Goal: Task Accomplishment & Management: Complete application form

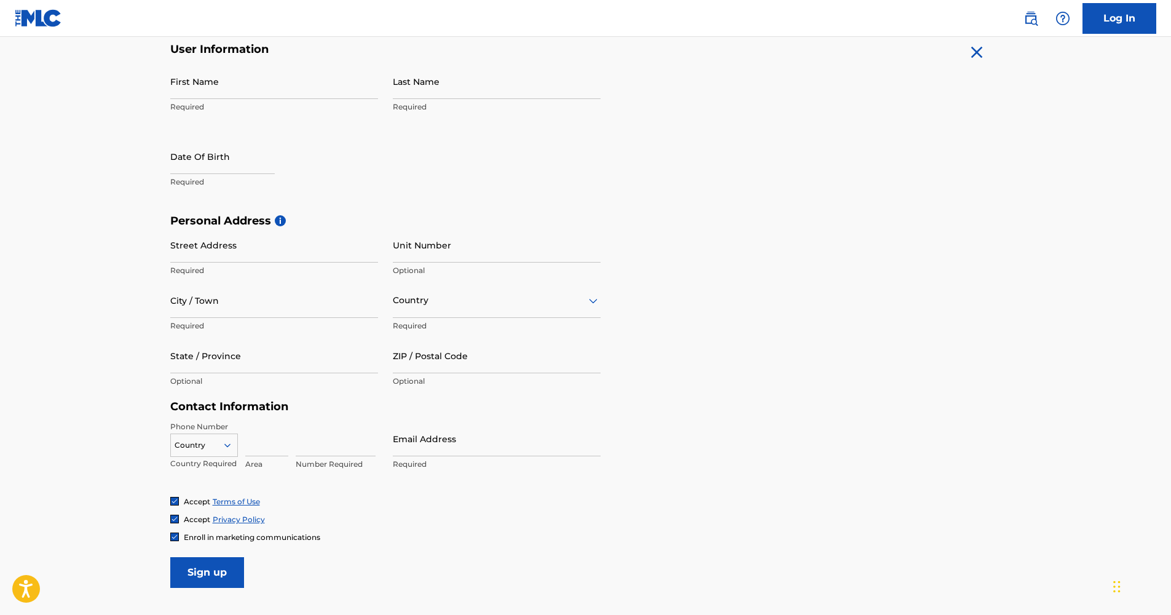
scroll to position [123, 0]
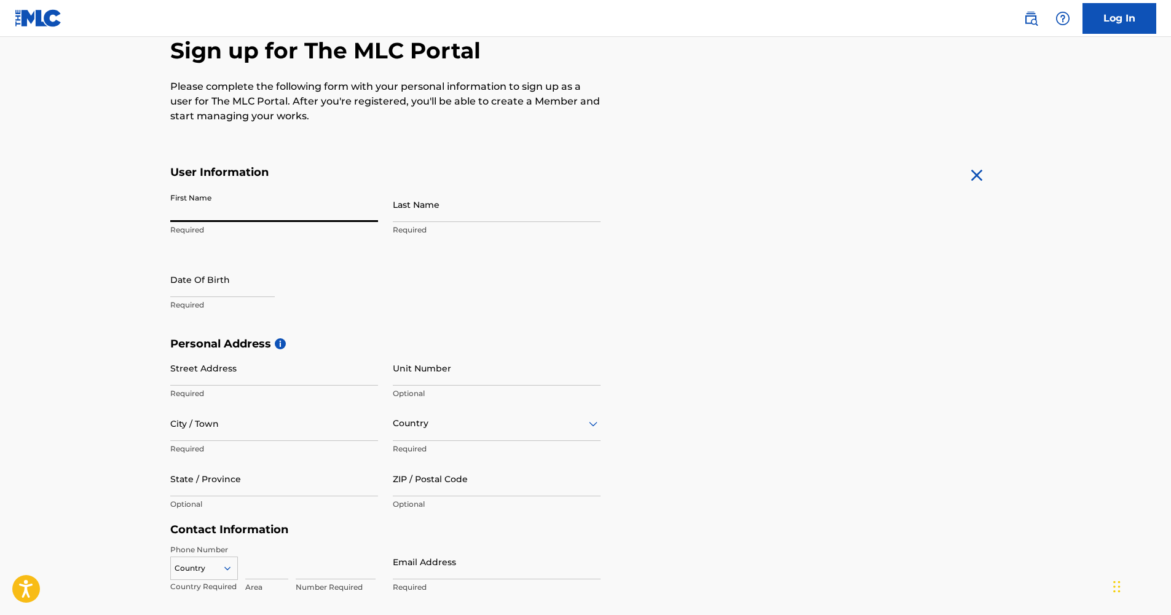
click at [216, 214] on input "First Name" at bounding box center [274, 204] width 208 height 35
type input "[PERSON_NAME]"
type input "Najer"
type input "Karolíny Svetle 12"
type input "[GEOGRAPHIC_DATA]"
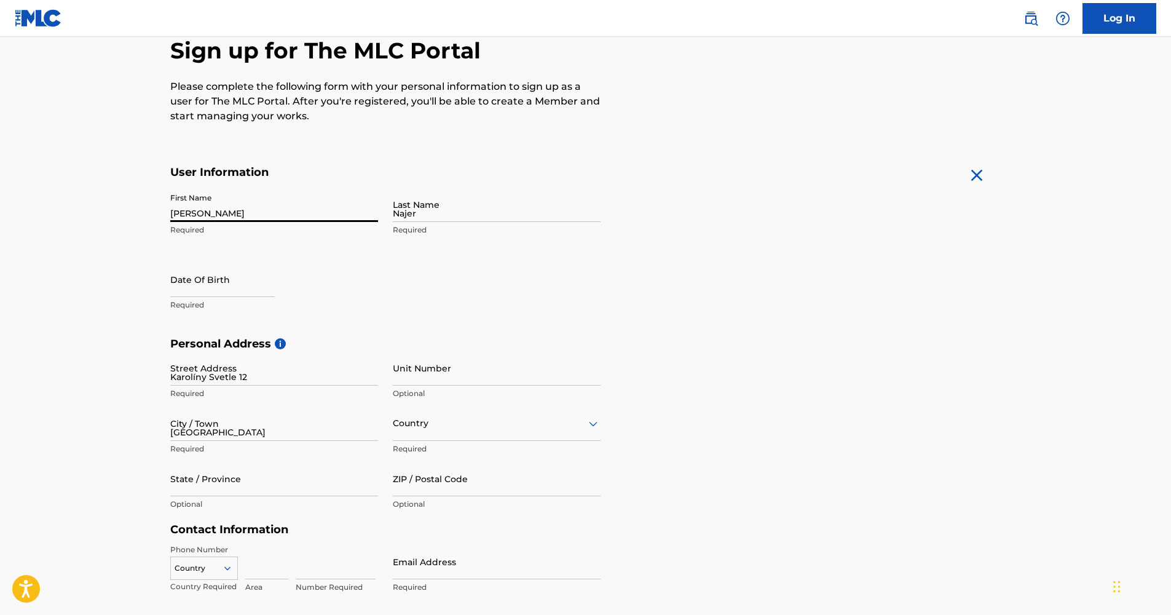
type input "[GEOGRAPHIC_DATA]"
type input "779 00"
type input "420"
type input "703"
type input "378093"
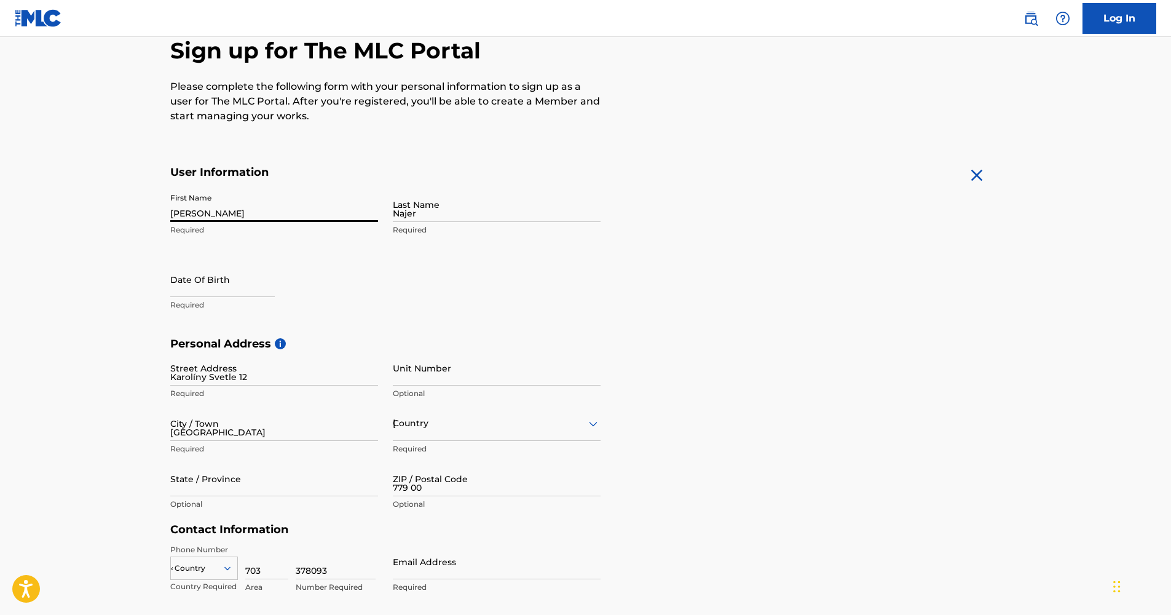
type input "[EMAIL_ADDRESS][DOMAIN_NAME]"
click at [434, 363] on input "Unit Number" at bounding box center [497, 367] width 208 height 35
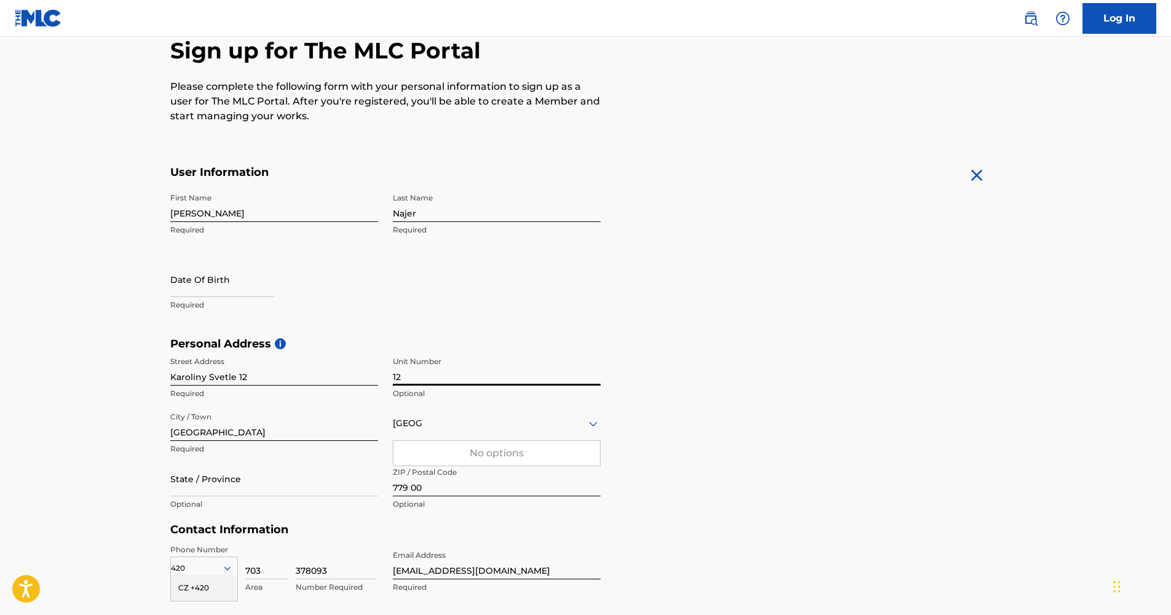
type input "12"
click at [307, 375] on input "Karolíny Svetle 12" at bounding box center [274, 367] width 208 height 35
type input "[PERSON_NAME]"
click at [644, 274] on form "User Information First Name [PERSON_NAME] Required Last Name Najer Required Dat…" at bounding box center [585, 437] width 831 height 545
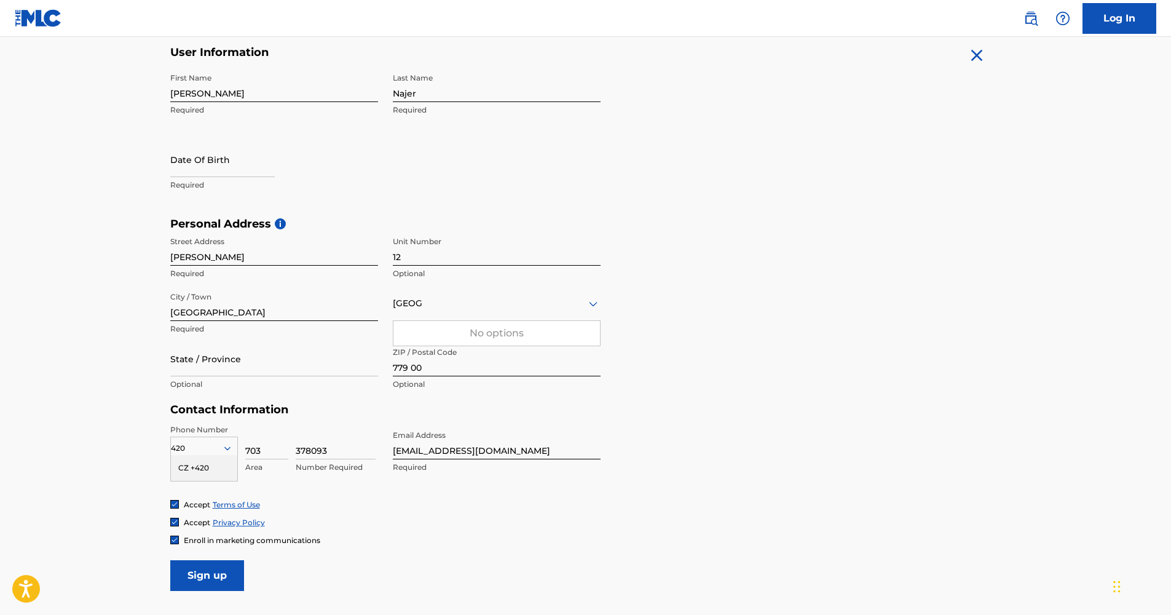
scroll to position [246, 0]
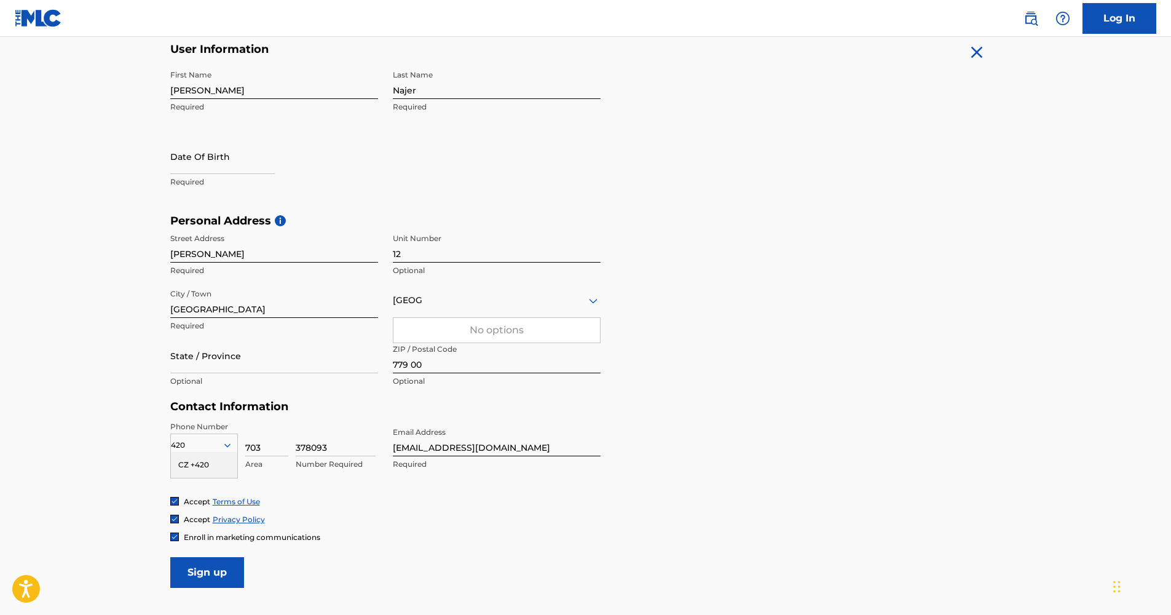
click at [615, 532] on div "Enroll in marketing communications" at bounding box center [585, 537] width 831 height 10
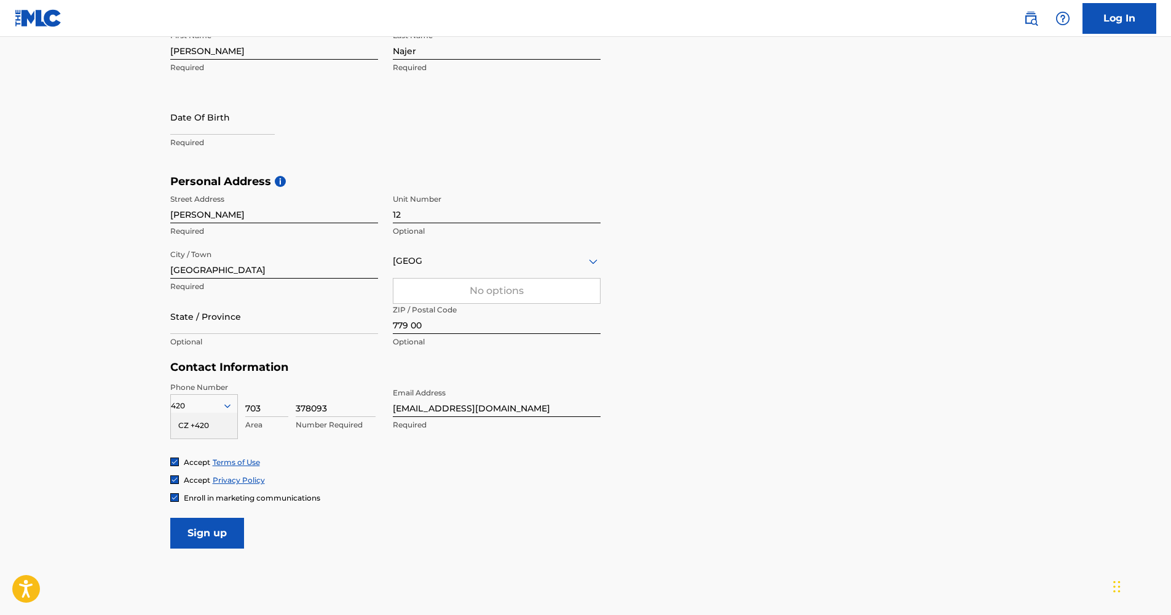
scroll to position [307, 0]
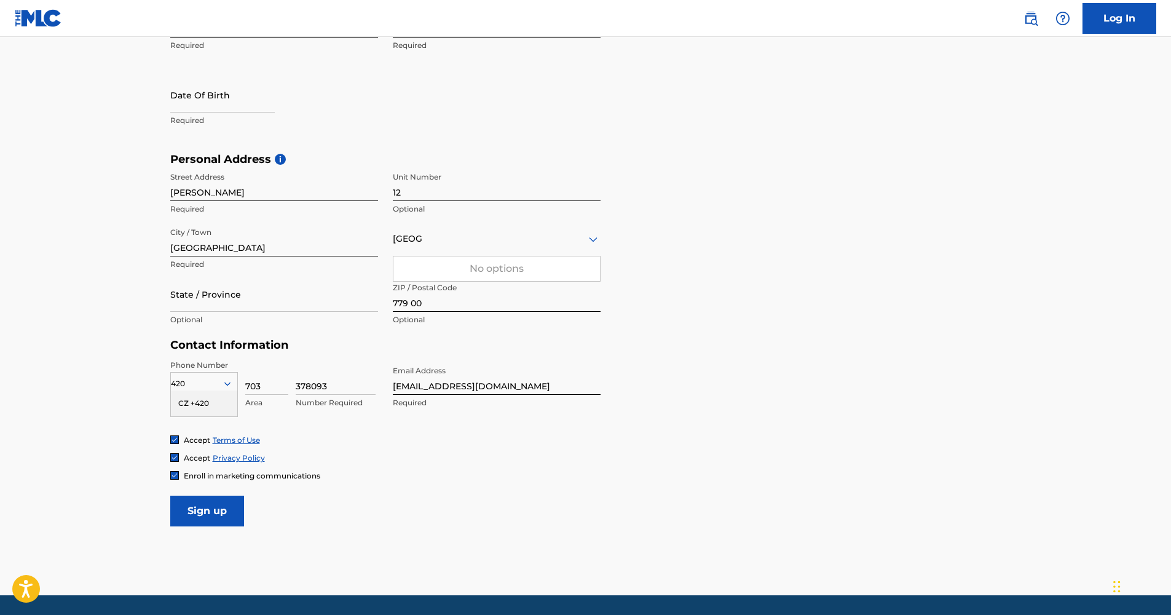
click at [217, 513] on input "Sign up" at bounding box center [207, 510] width 74 height 31
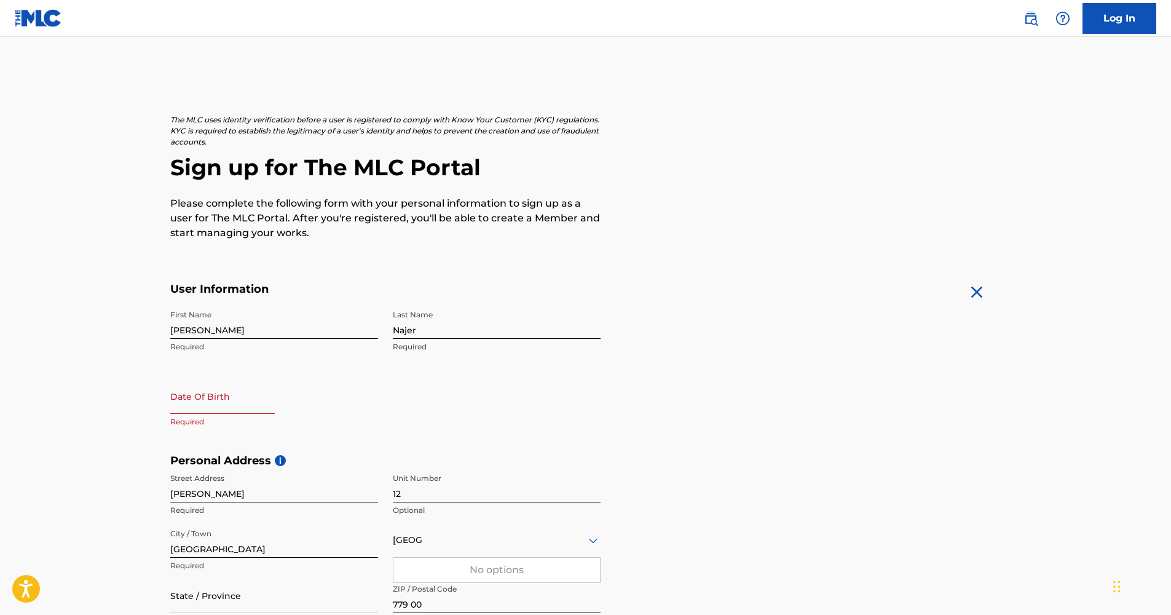
scroll to position [0, 0]
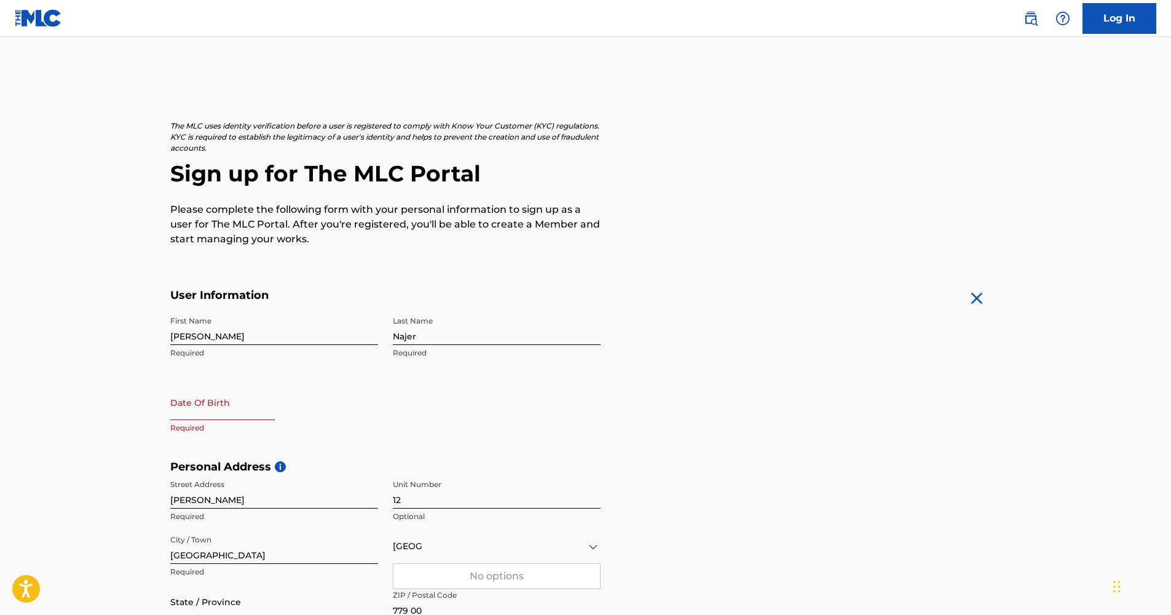
click at [200, 426] on p "Required" at bounding box center [274, 427] width 208 height 11
click at [205, 407] on input "text" at bounding box center [222, 402] width 104 height 35
select select "7"
select select "2025"
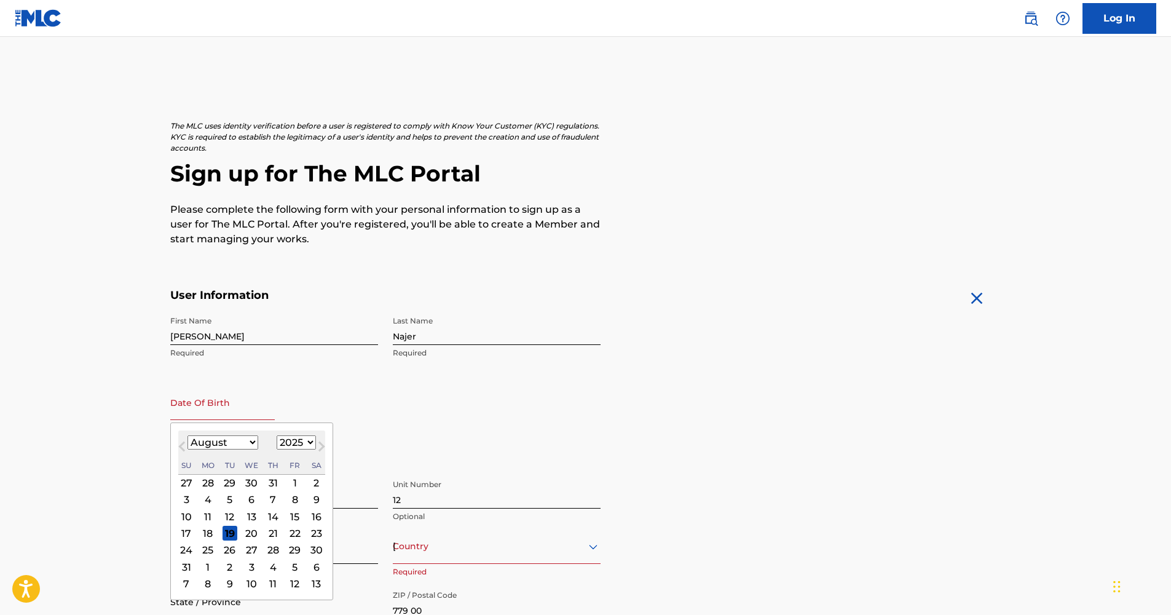
click at [183, 444] on span "Previous Month" at bounding box center [183, 448] width 0 height 18
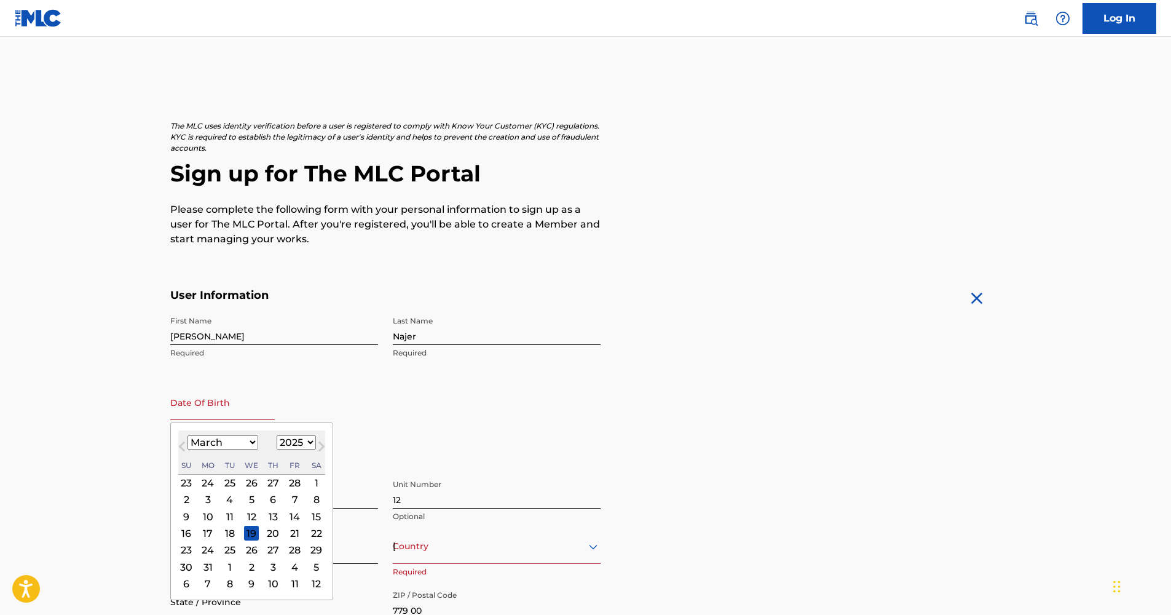
click at [183, 444] on span "Previous Month" at bounding box center [183, 448] width 0 height 18
select select "11"
select select "2024"
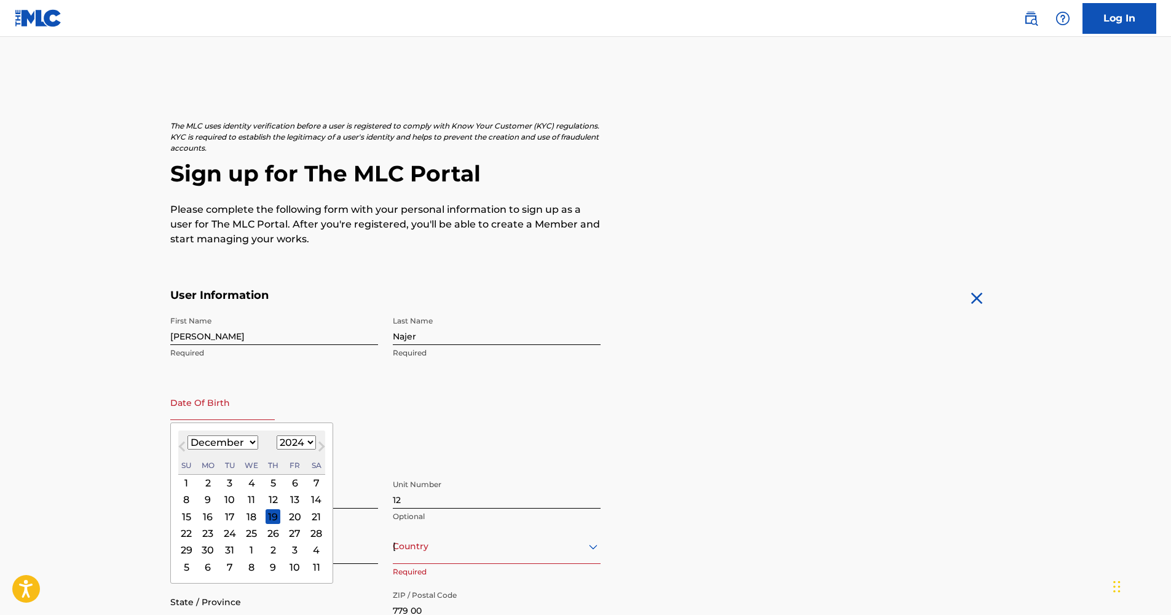
click at [183, 444] on span "Previous Month" at bounding box center [183, 448] width 0 height 18
select select "10"
click at [229, 511] on div "12" at bounding box center [229, 516] width 15 height 15
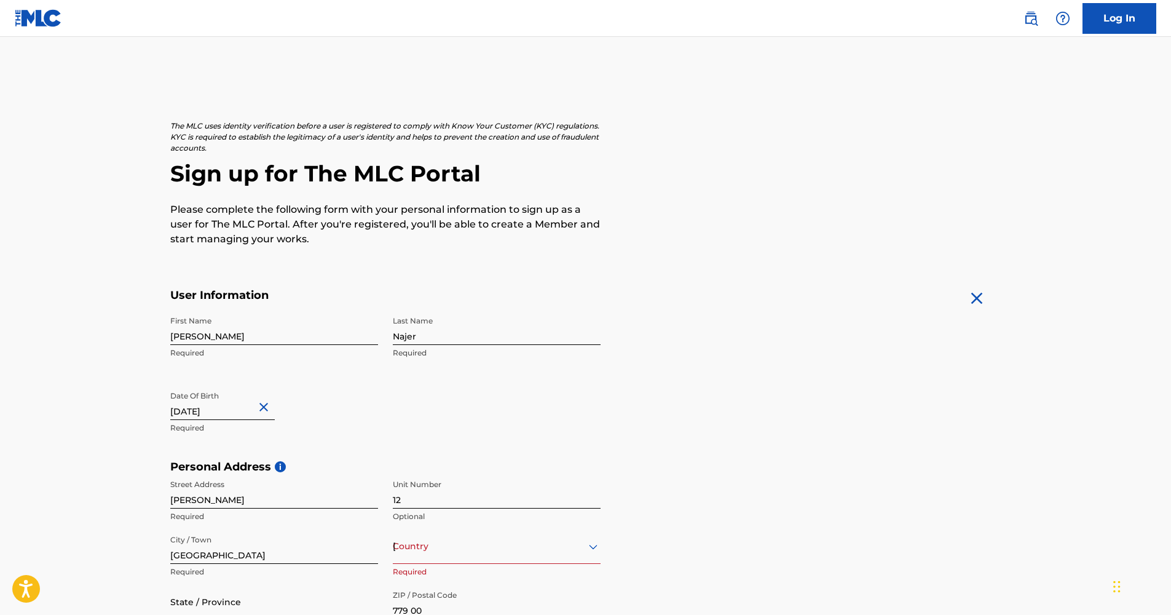
click at [253, 412] on input "text" at bounding box center [222, 402] width 104 height 35
select select "10"
select select "2024"
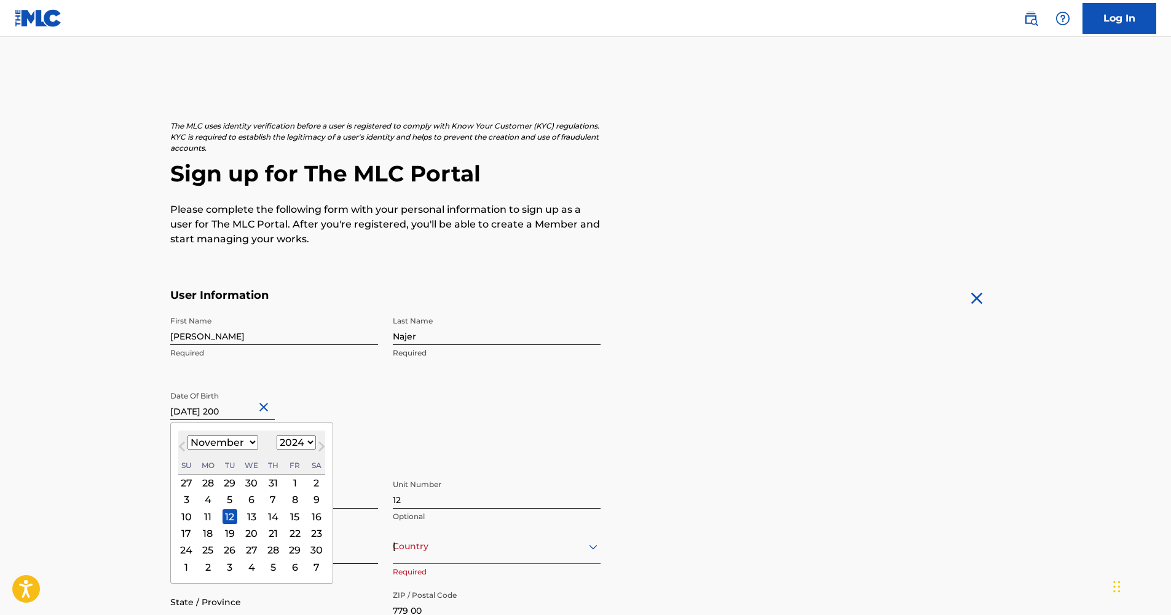
type input "[DATE]"
select select "2009"
type input "[DATE]"
click at [640, 457] on form "User Information First Name [PERSON_NAME] Last Name Najer Required Date Of Birt…" at bounding box center [585, 560] width 831 height 545
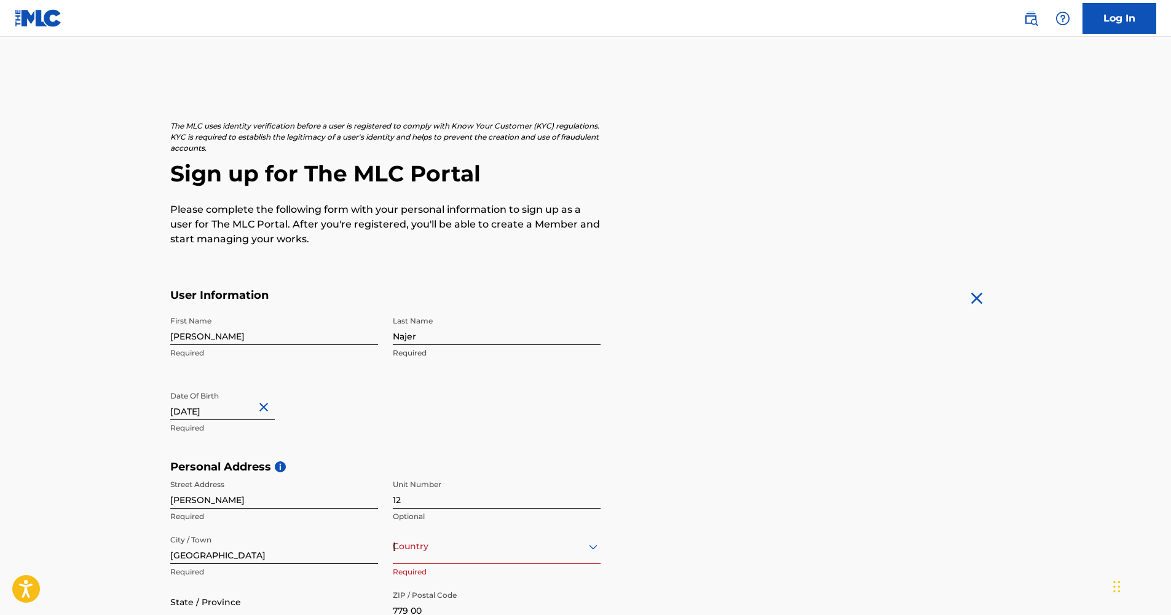
scroll to position [347, 0]
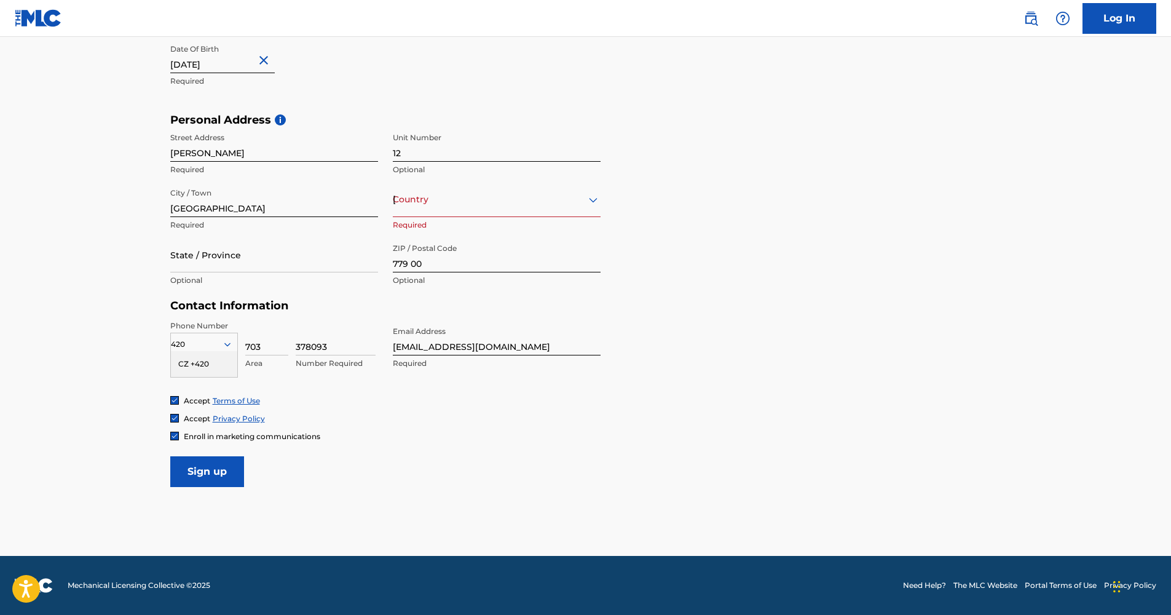
click at [236, 471] on input "Sign up" at bounding box center [207, 471] width 74 height 31
click at [427, 197] on div "[GEOGRAPHIC_DATA]" at bounding box center [497, 199] width 208 height 15
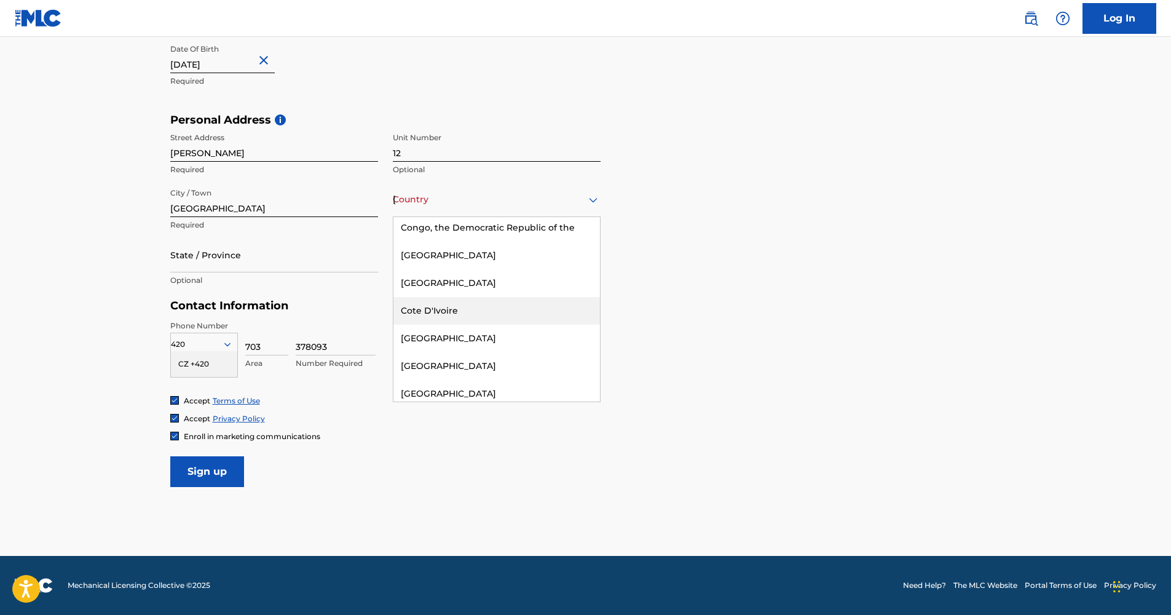
scroll to position [1291, 0]
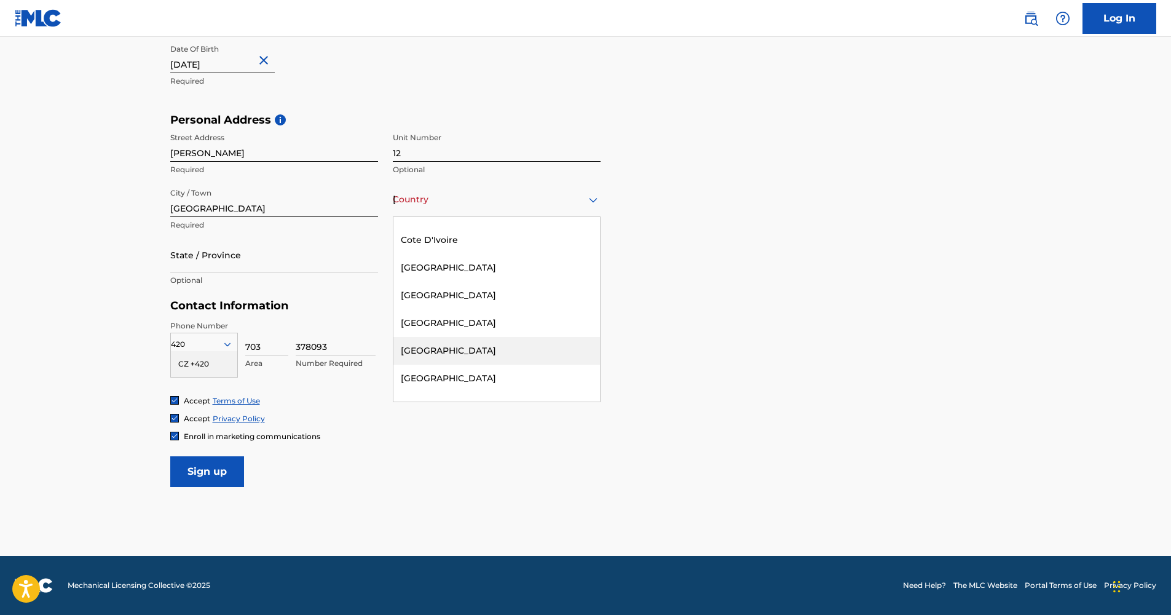
click at [460, 348] on div "[GEOGRAPHIC_DATA]" at bounding box center [496, 351] width 206 height 28
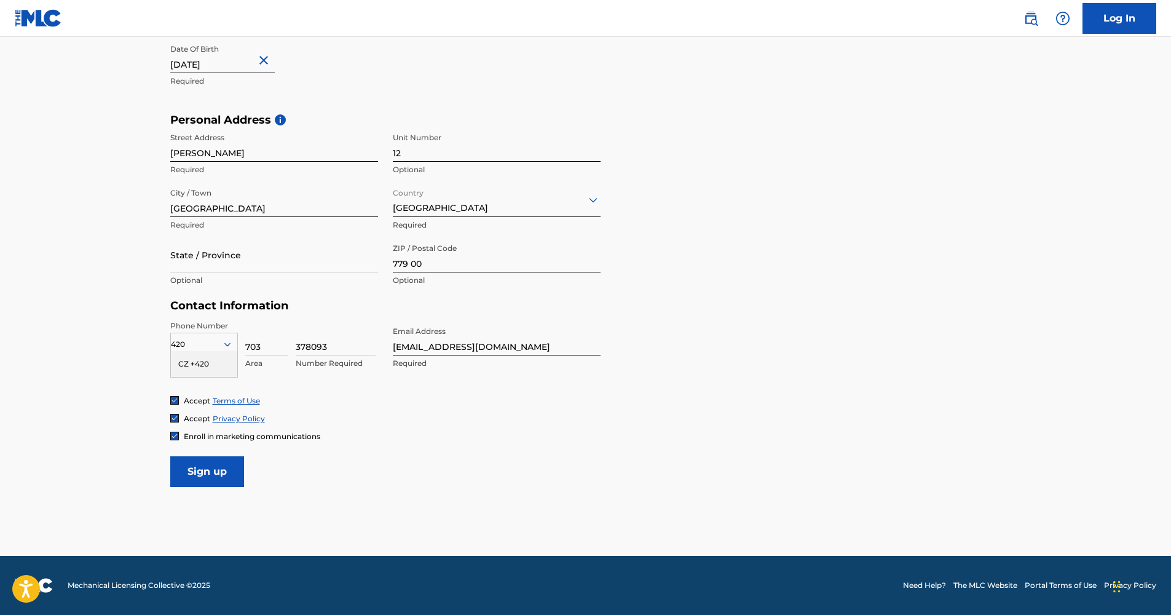
click at [210, 476] on input "Sign up" at bounding box center [207, 471] width 74 height 31
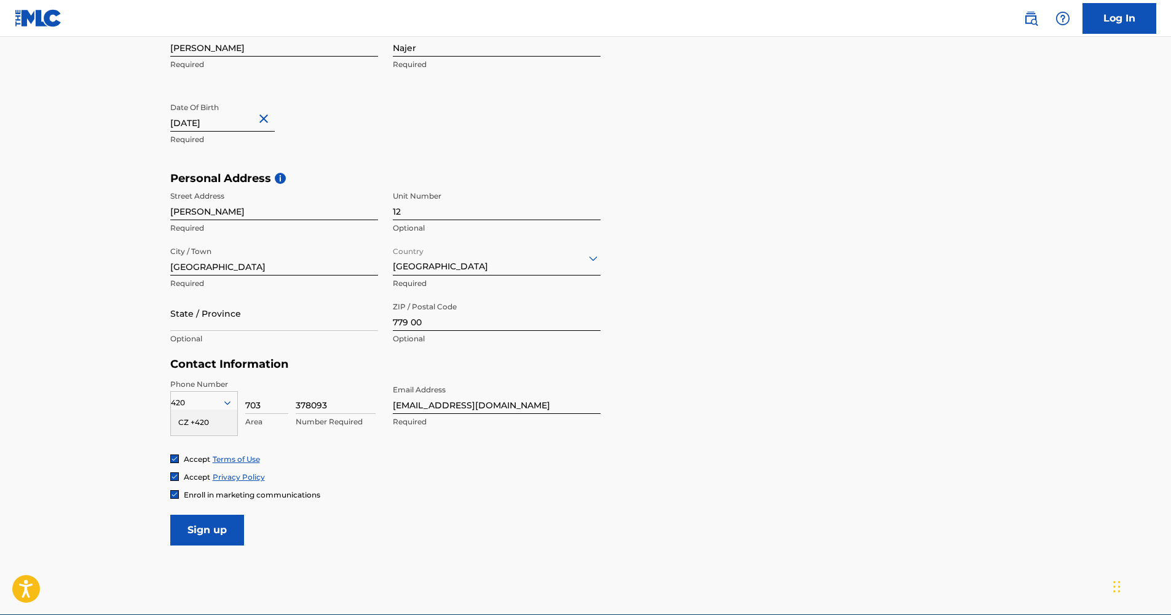
scroll to position [347, 0]
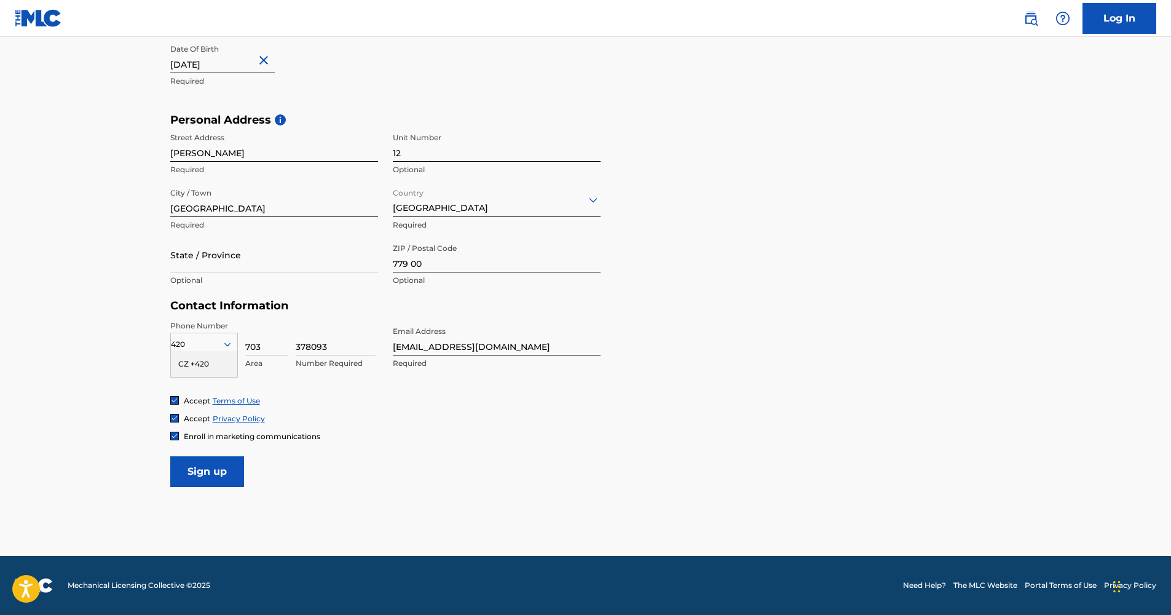
click at [206, 467] on input "Sign up" at bounding box center [207, 471] width 74 height 31
click at [199, 347] on div "420" at bounding box center [204, 344] width 66 height 14
click at [209, 417] on div "CZ +420" at bounding box center [204, 422] width 66 height 26
click at [219, 465] on input "Sign up" at bounding box center [207, 471] width 74 height 31
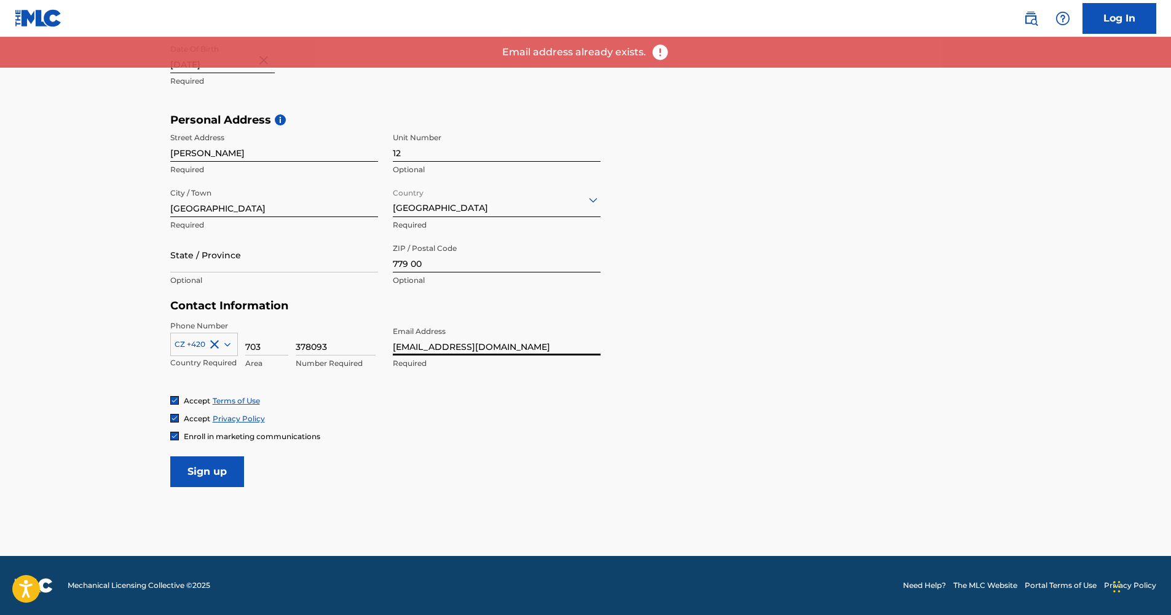
drag, startPoint x: 411, startPoint y: 350, endPoint x: 369, endPoint y: 358, distance: 43.0
click at [369, 358] on div "Phone Number CZ +420 Country Required 703 Area 378093 Number Required Email Add…" at bounding box center [385, 357] width 430 height 75
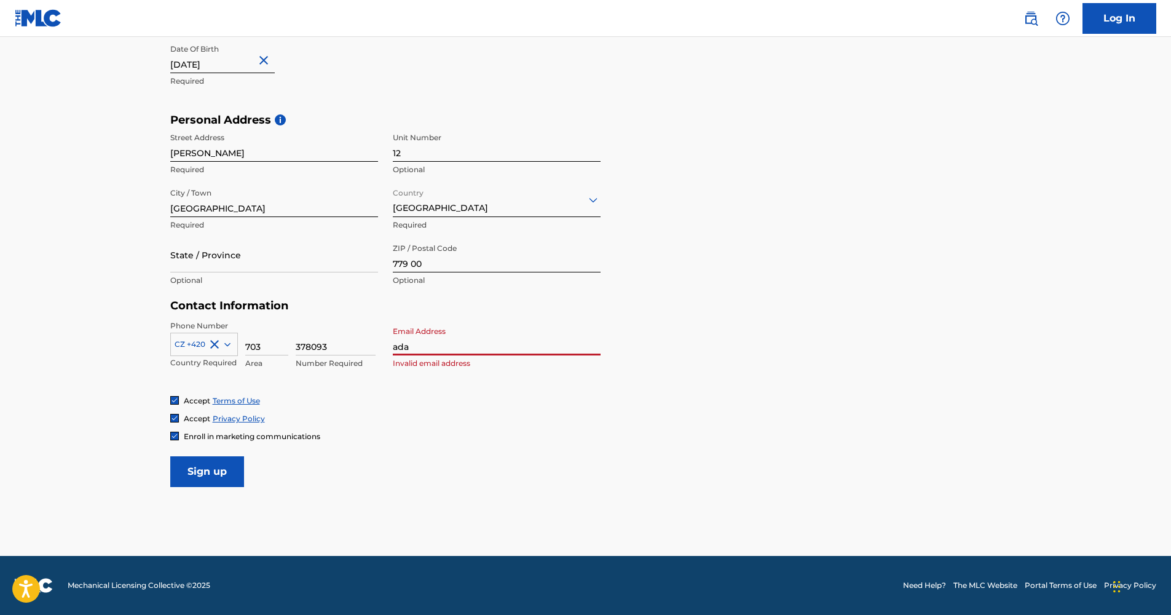
type input "[EMAIL_ADDRESS][DOMAIN_NAME]"
type input "[GEOGRAPHIC_DATA]"
drag, startPoint x: 424, startPoint y: 436, endPoint x: 361, endPoint y: 422, distance: 64.3
click at [425, 436] on div "Enroll in marketing communications" at bounding box center [585, 436] width 831 height 10
click at [208, 474] on input "Sign up" at bounding box center [207, 471] width 74 height 31
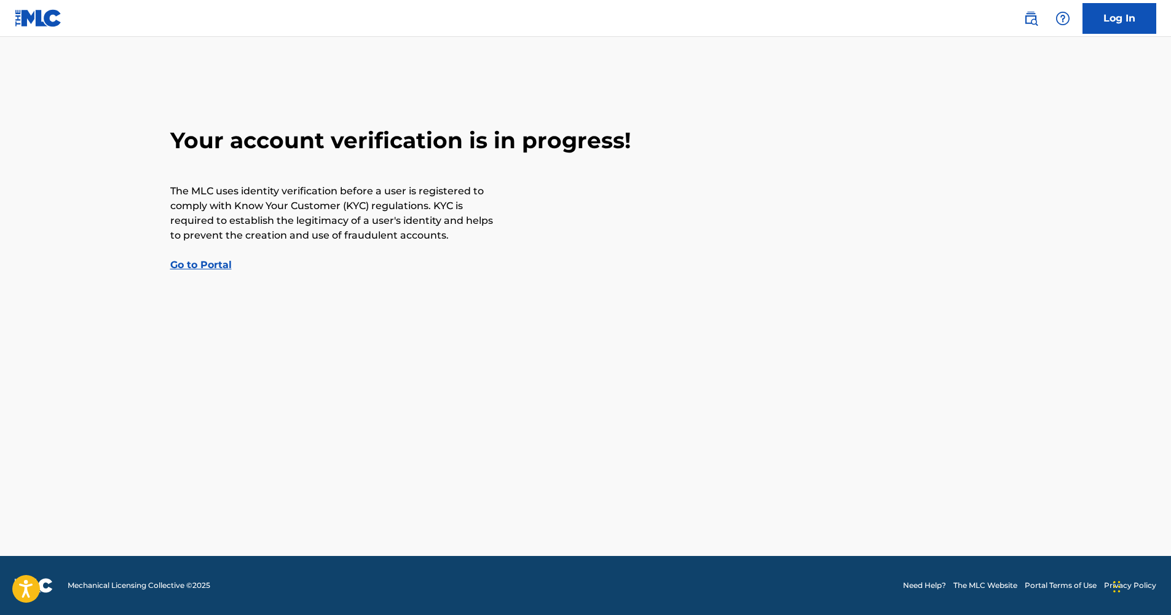
click at [207, 256] on div "Your account verification is in progress! The MLC uses identity verification be…" at bounding box center [585, 200] width 860 height 146
click at [203, 264] on link "Go to Portal" at bounding box center [200, 265] width 61 height 12
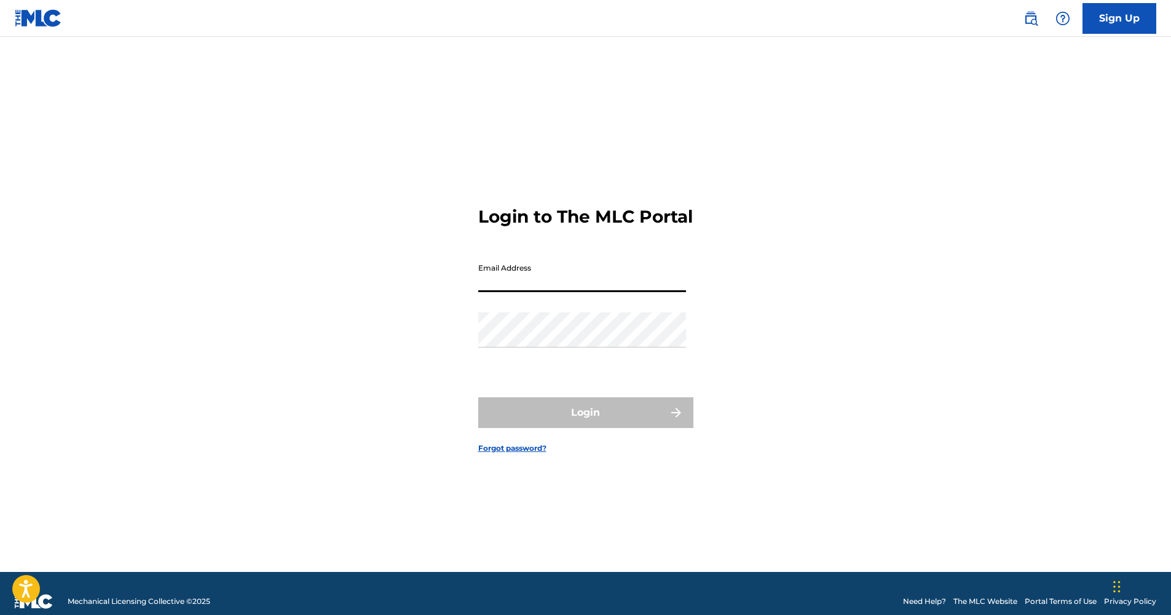
click at [520, 292] on input "Email Address" at bounding box center [582, 274] width 208 height 35
